Goal: Contribute content: Add original content to the website for others to see

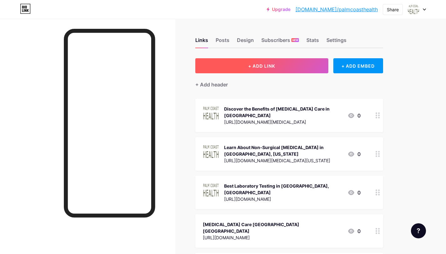
click at [279, 66] on button "+ ADD LINK" at bounding box center [261, 65] width 133 height 15
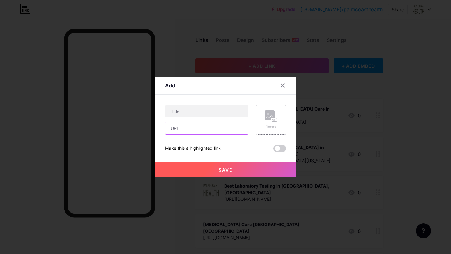
drag, startPoint x: 185, startPoint y: 134, endPoint x: 192, endPoint y: 137, distance: 7.7
click at [185, 134] on input "text" at bounding box center [206, 128] width 83 height 13
paste input "[URL][DOMAIN_NAME]"
type input "[URL][DOMAIN_NAME]"
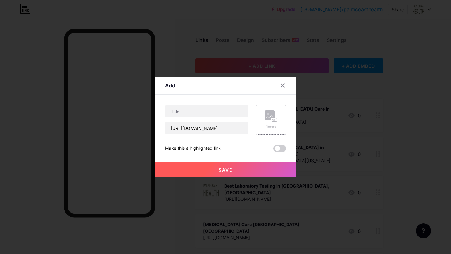
scroll to position [0, 0]
drag, startPoint x: 184, startPoint y: 109, endPoint x: 213, endPoint y: 116, distance: 30.6
click at [184, 109] on input "text" at bounding box center [206, 111] width 83 height 13
paste input "What Is Non-Surgical [MEDICAL_DATA]?"
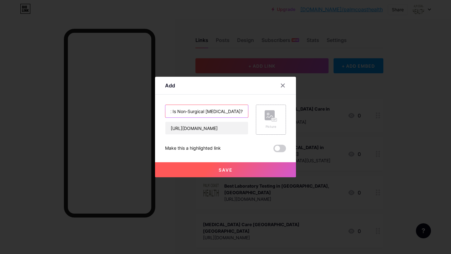
type input "What Is Non-Surgical [MEDICAL_DATA]?"
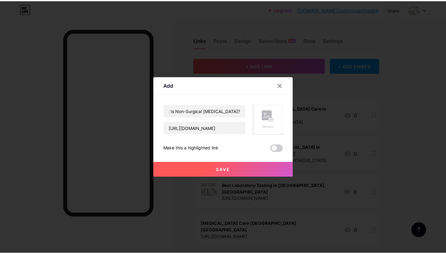
scroll to position [0, 0]
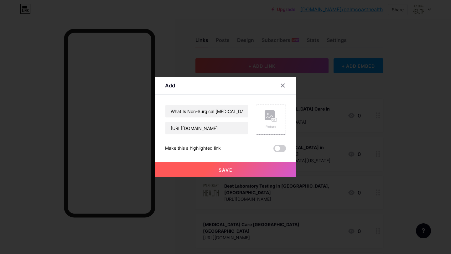
click at [276, 121] on div "Picture" at bounding box center [271, 120] width 30 height 30
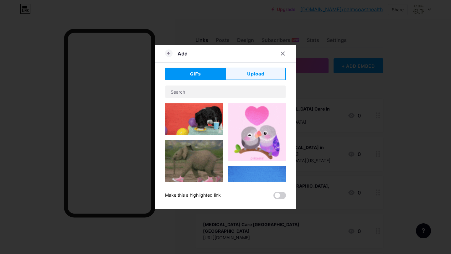
click at [251, 79] on button "Upload" at bounding box center [255, 74] width 60 height 13
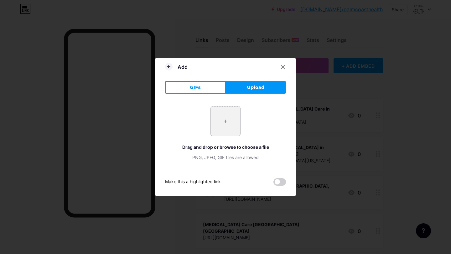
click at [232, 117] on input "file" at bounding box center [225, 120] width 29 height 29
type input "C:\fakepath\2.png"
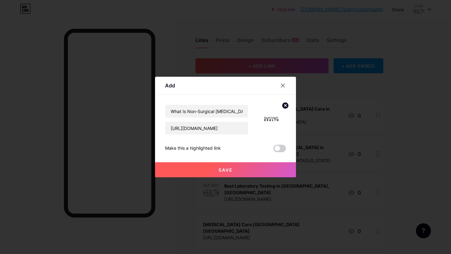
click at [223, 171] on span "Save" at bounding box center [226, 169] width 14 height 5
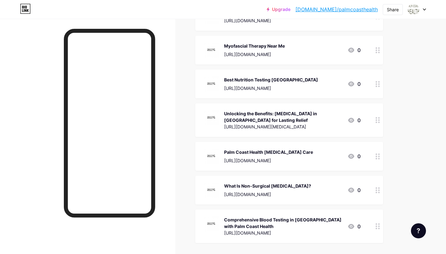
scroll to position [1243, 0]
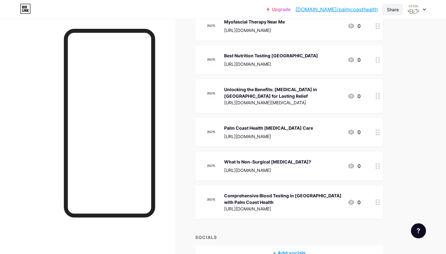
click at [395, 9] on div "Share" at bounding box center [393, 9] width 12 height 7
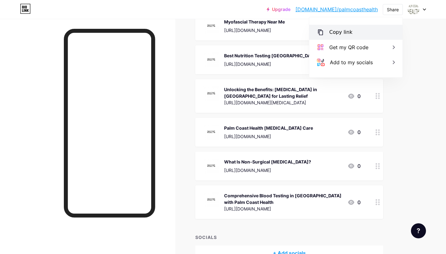
click at [366, 30] on div "Copy link" at bounding box center [355, 32] width 93 height 15
